Goal: Check status: Check status

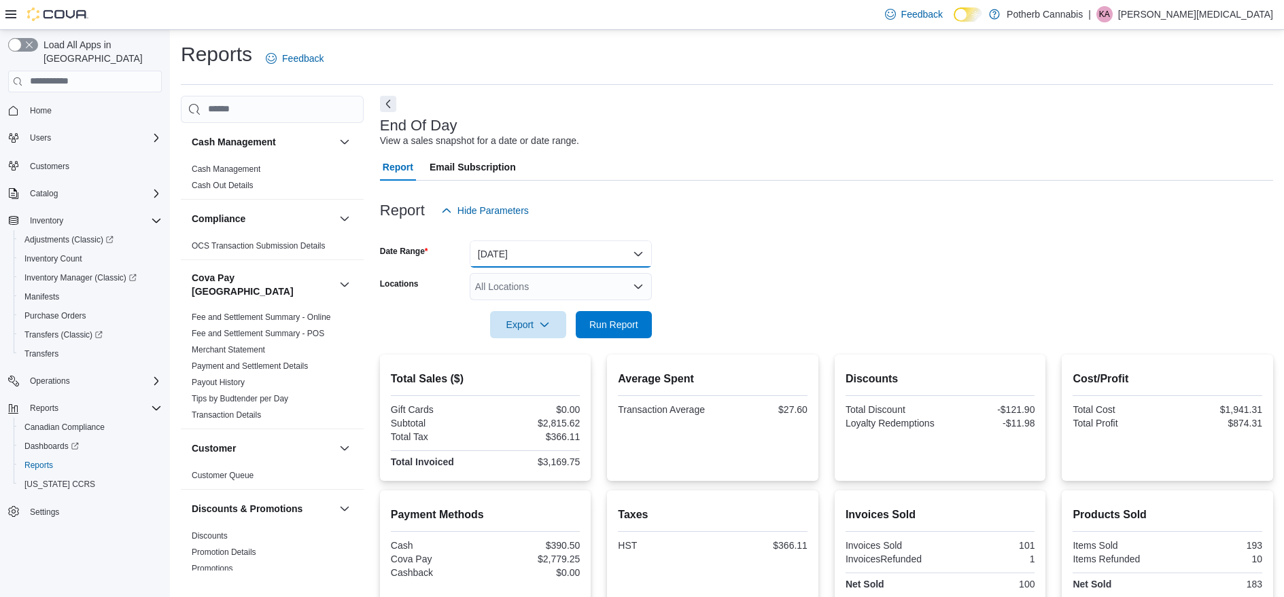
click at [591, 254] on button "Yesterday" at bounding box center [561, 254] width 182 height 27
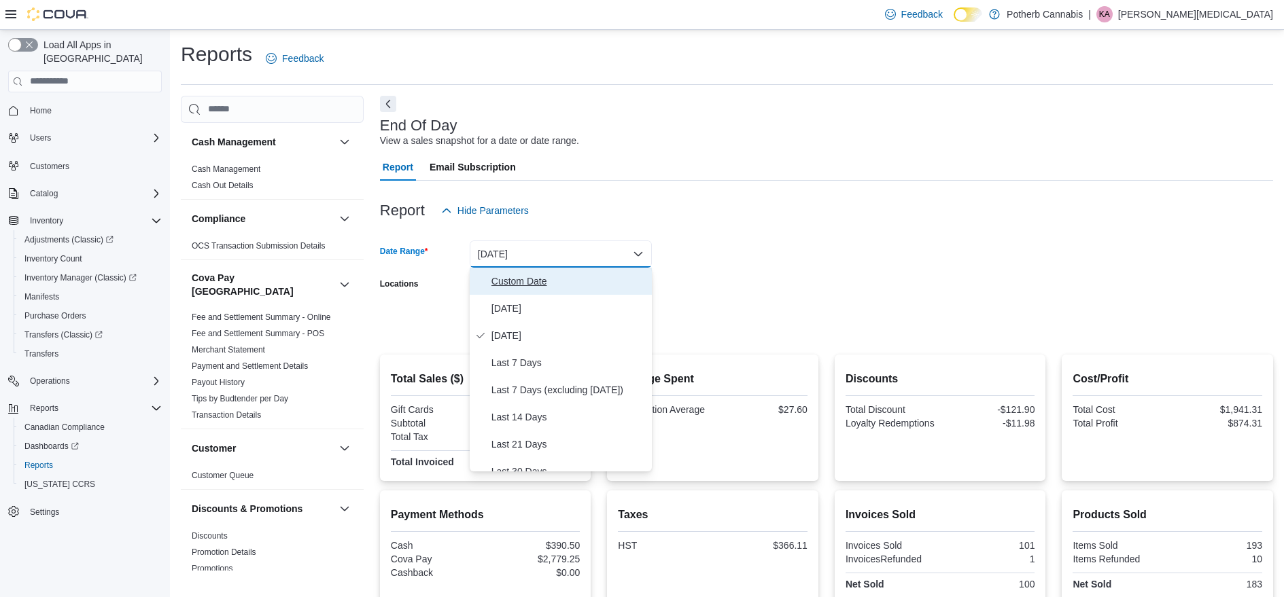
click at [552, 294] on button "Custom Date" at bounding box center [561, 281] width 182 height 27
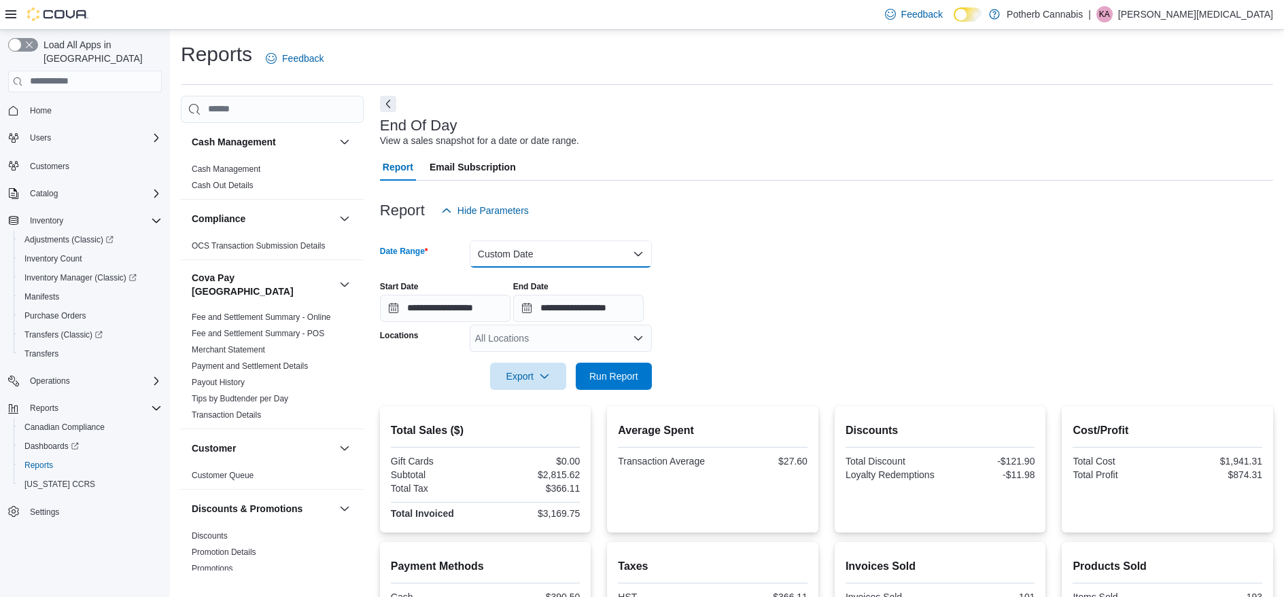
click at [561, 255] on button "Custom Date" at bounding box center [561, 254] width 182 height 27
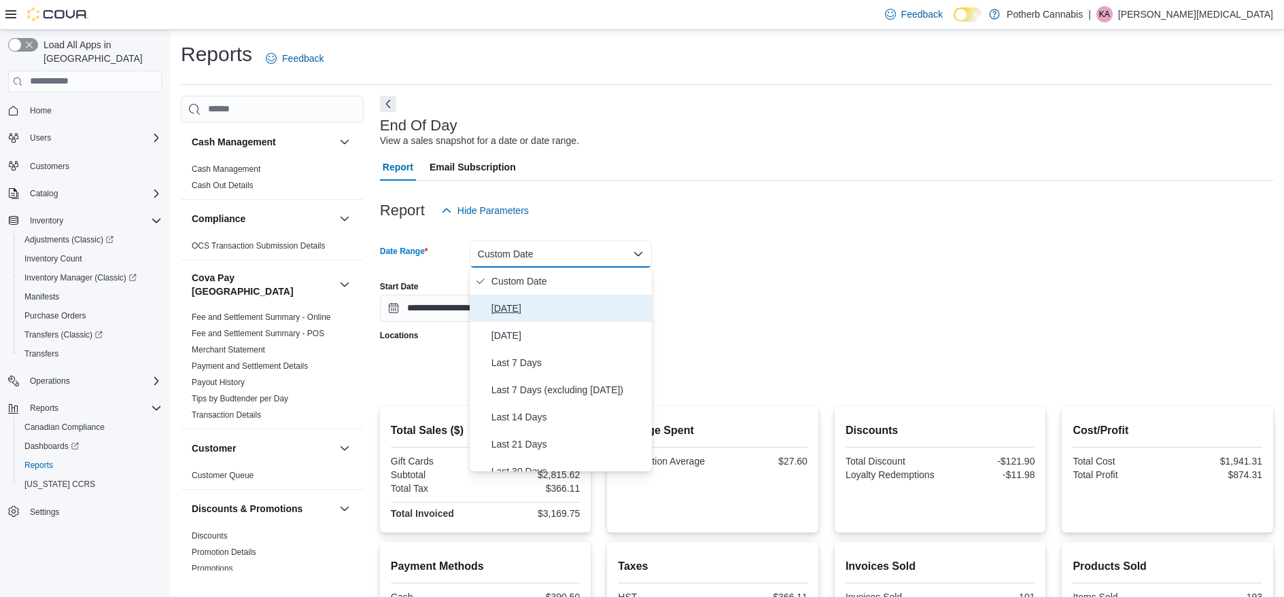
click at [546, 305] on span "[DATE]" at bounding box center [568, 308] width 155 height 16
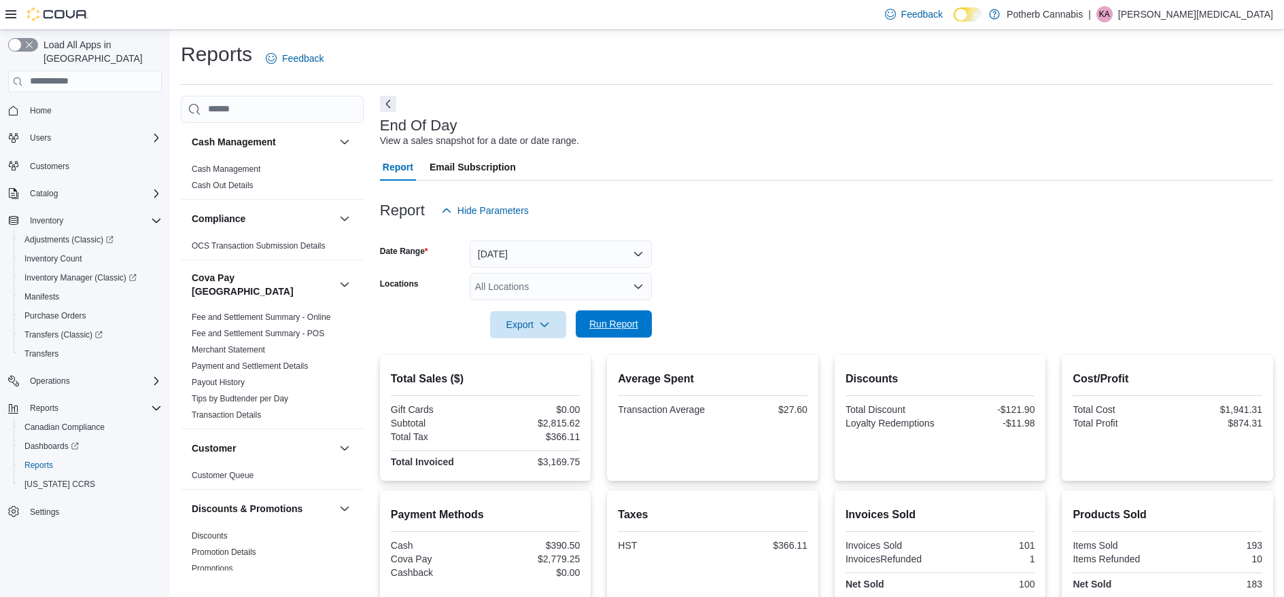
click at [616, 334] on span "Run Report" at bounding box center [614, 324] width 60 height 27
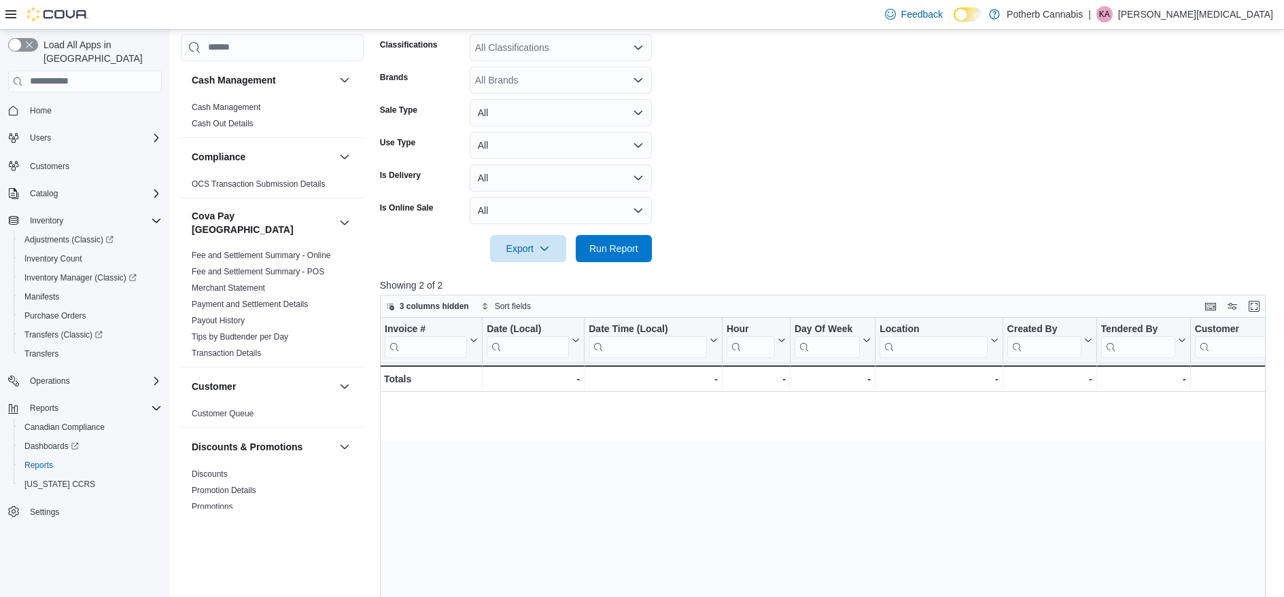
scroll to position [0, 1903]
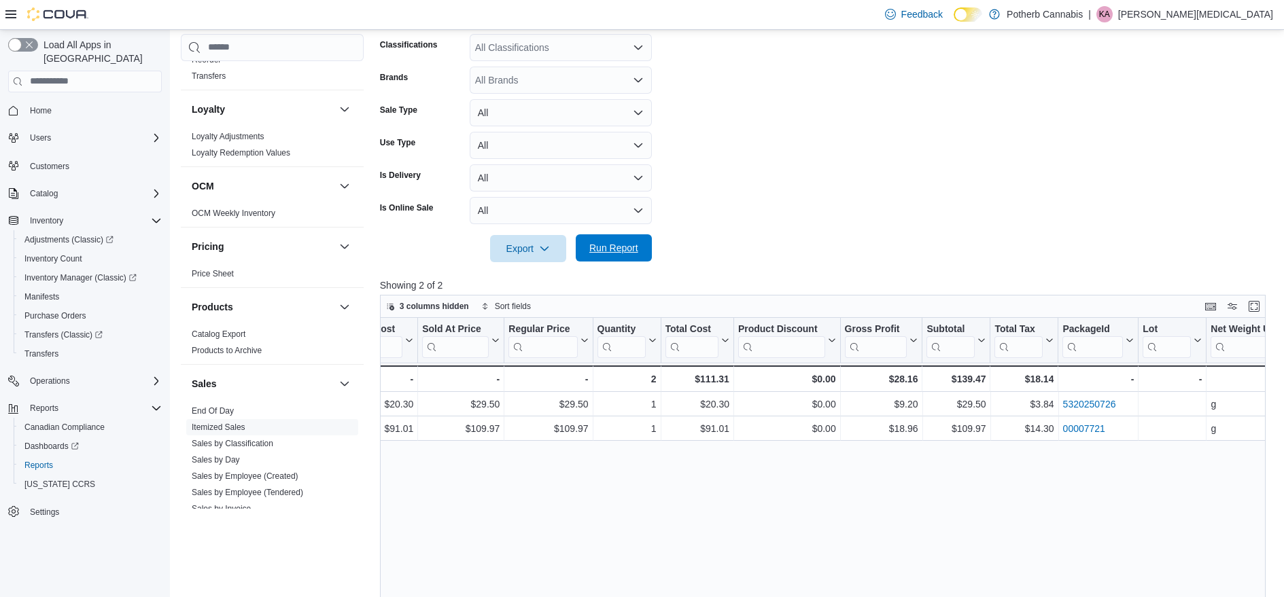
click at [612, 244] on span "Run Report" at bounding box center [613, 248] width 49 height 14
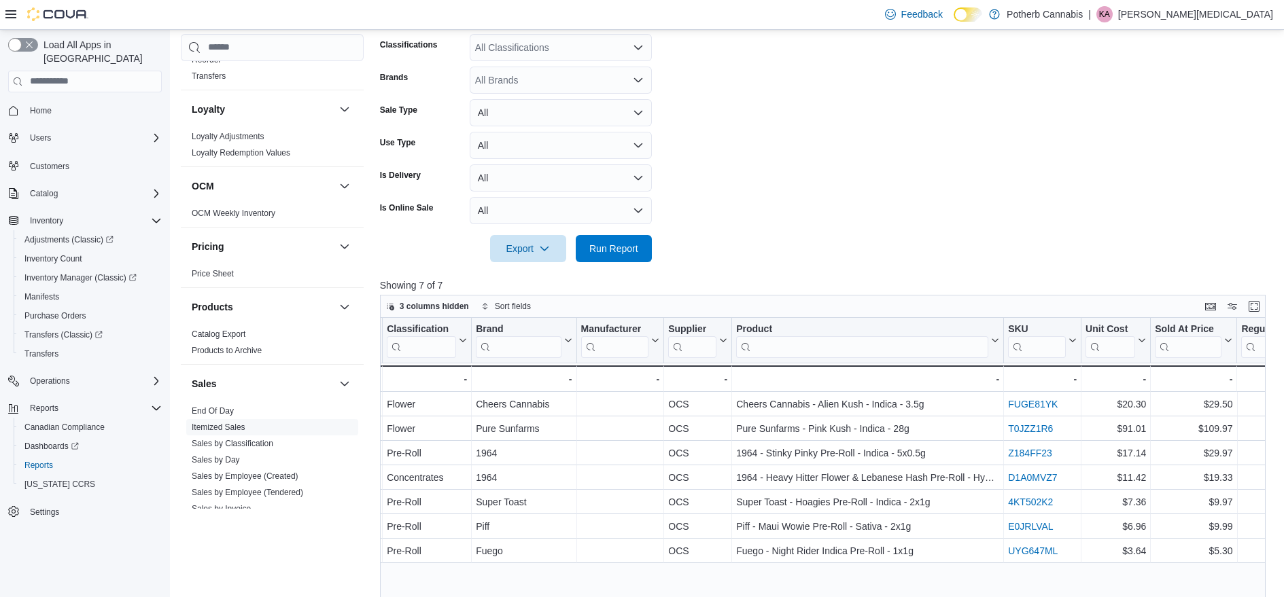
scroll to position [0, 1223]
